Goal: Task Accomplishment & Management: Manage account settings

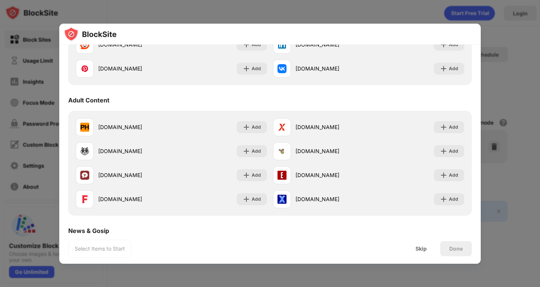
scroll to position [300, 0]
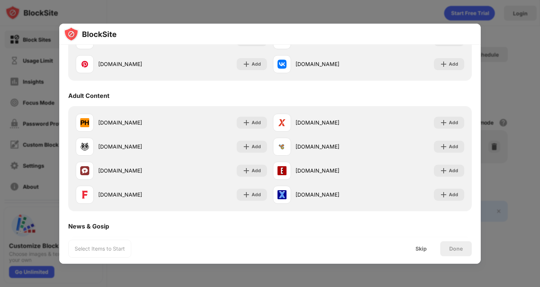
click at [520, 87] on div at bounding box center [270, 143] width 540 height 287
click at [425, 251] on div "Skip" at bounding box center [421, 249] width 11 height 6
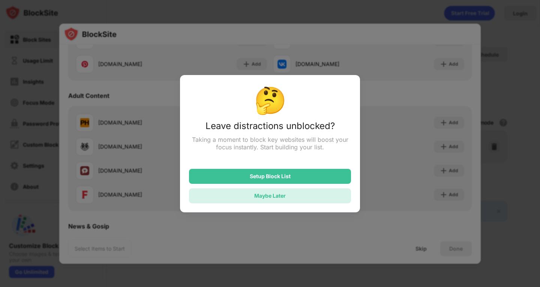
click at [259, 196] on div "Maybe Later" at bounding box center [270, 196] width 32 height 6
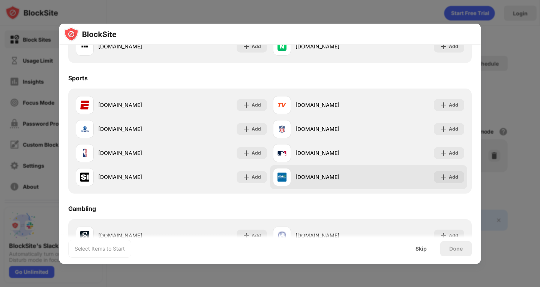
scroll to position [600, 0]
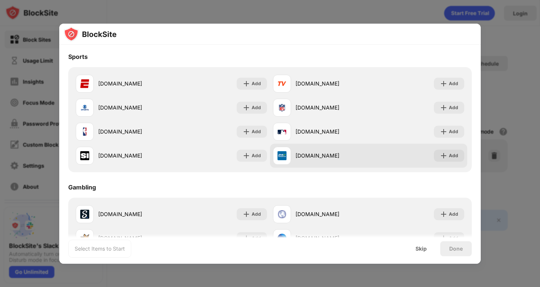
drag, startPoint x: 389, startPoint y: 72, endPoint x: 384, endPoint y: 144, distance: 71.5
click at [421, 107] on div "[DOMAIN_NAME] Add [DOMAIN_NAME] Add [DOMAIN_NAME] Add [DOMAIN_NAME] Add [DOMAIN…" at bounding box center [270, 120] width 395 height 96
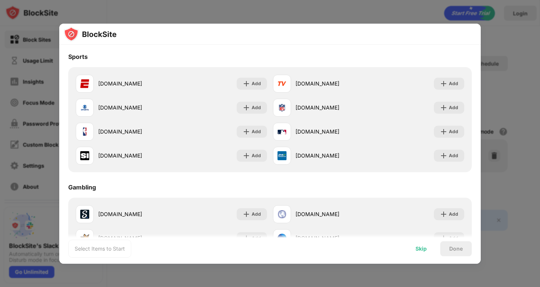
click at [423, 253] on div "Skip" at bounding box center [421, 248] width 29 height 15
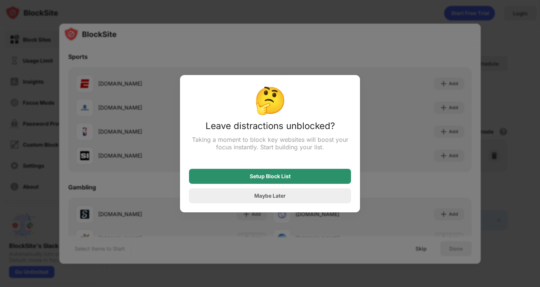
click at [286, 179] on div "Setup Block List" at bounding box center [270, 176] width 41 height 6
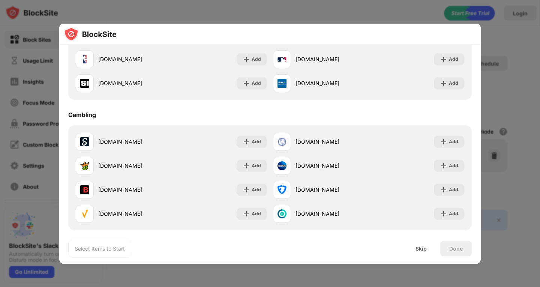
scroll to position [675, 0]
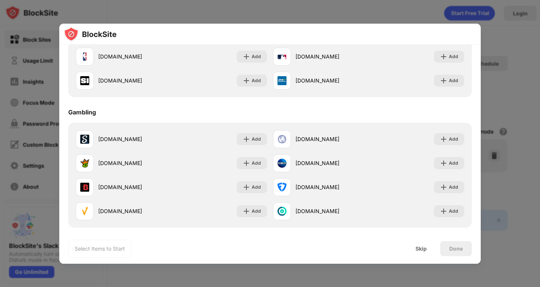
click at [421, 257] on div "Select Items to Start Skip Done" at bounding box center [270, 249] width 422 height 30
click at [424, 239] on div "Select Items to Start Skip Done" at bounding box center [270, 249] width 422 height 30
click at [430, 254] on div "Skip" at bounding box center [421, 248] width 29 height 15
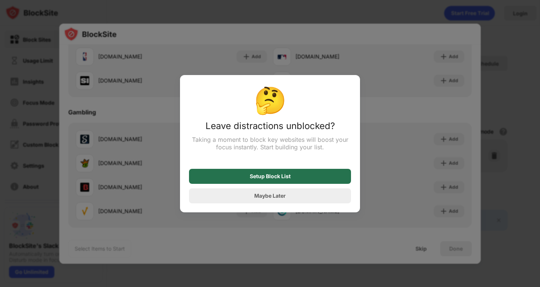
click at [300, 178] on div "Setup Block List" at bounding box center [270, 176] width 162 height 15
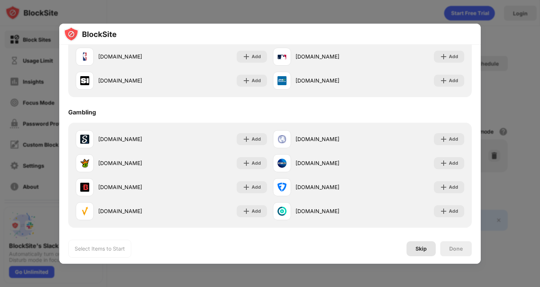
click at [430, 253] on div "Skip" at bounding box center [421, 248] width 29 height 15
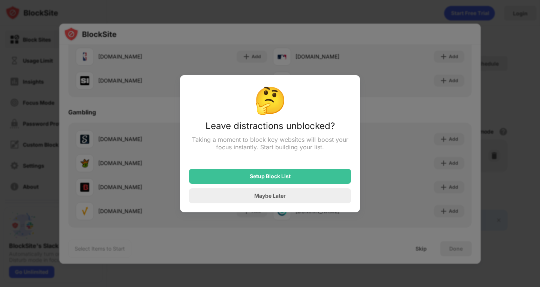
click at [438, 107] on div at bounding box center [270, 143] width 540 height 287
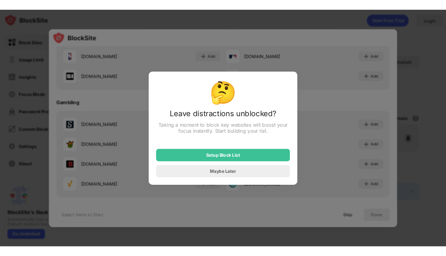
scroll to position [0, 0]
